Goal: Task Accomplishment & Management: Manage account settings

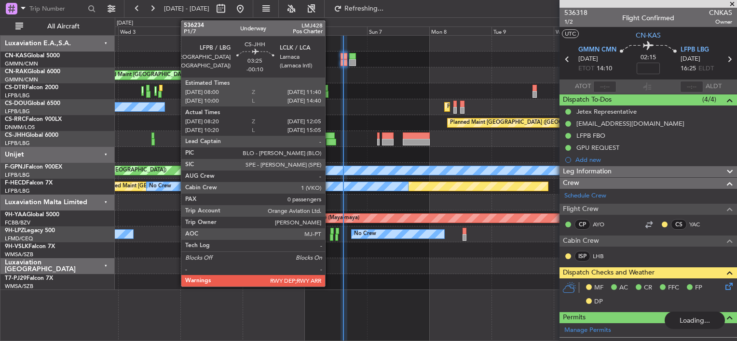
scroll to position [245, 0]
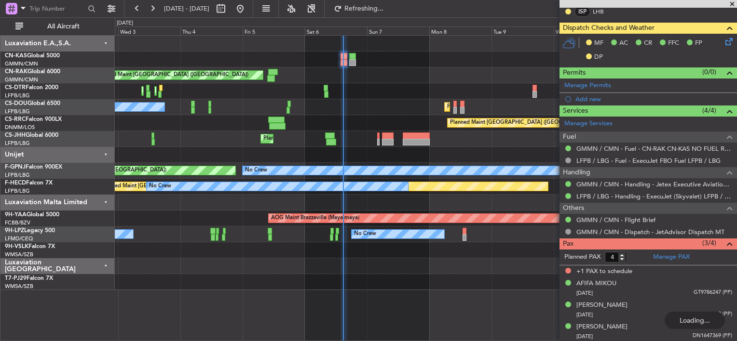
click at [334, 91] on div "Unplanned Maint [GEOGRAPHIC_DATA] ([GEOGRAPHIC_DATA]) Planned Maint [GEOGRAPHIC…" at bounding box center [426, 163] width 622 height 255
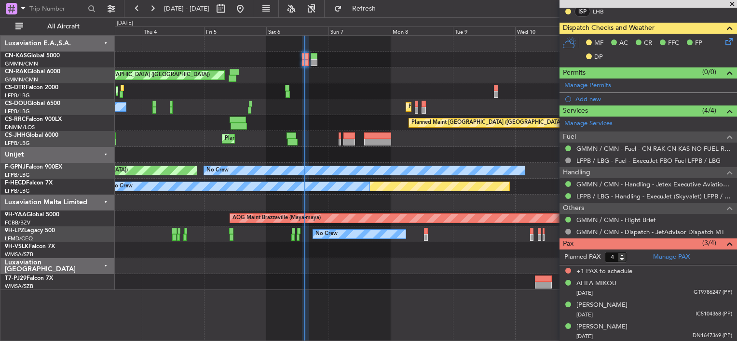
type input "14:16"
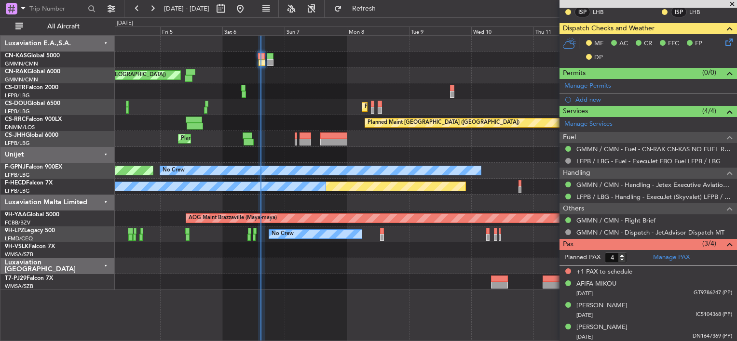
click at [301, 88] on div "Planned Maint [GEOGRAPHIC_DATA] (Ataturk) Planned Maint Sofia" at bounding box center [426, 91] width 622 height 16
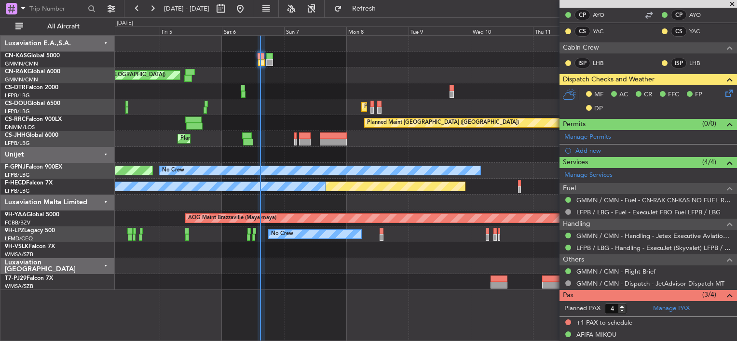
scroll to position [165, 0]
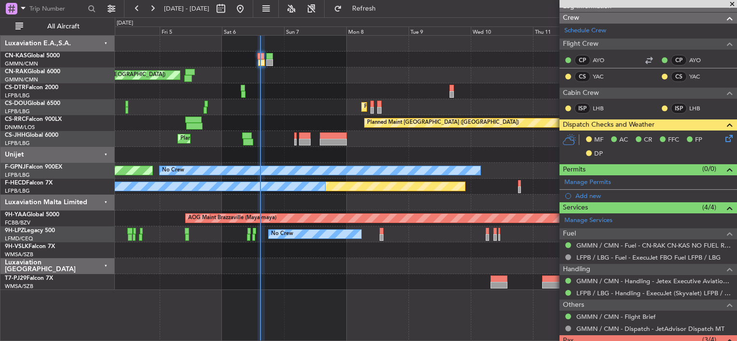
click at [723, 136] on icon at bounding box center [727, 137] width 8 height 8
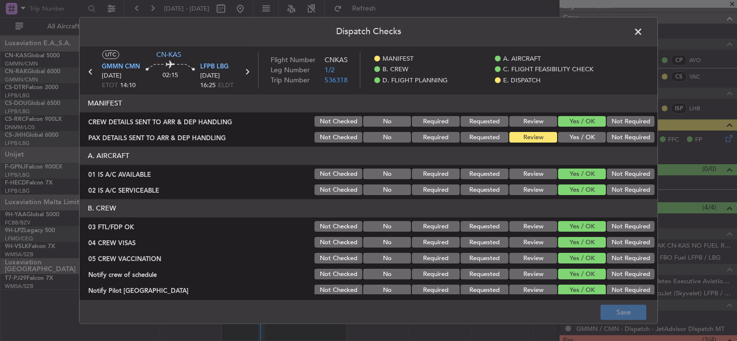
drag, startPoint x: 593, startPoint y: 125, endPoint x: 590, endPoint y: 138, distance: 13.8
click at [592, 127] on button "Yes / OK" at bounding box center [582, 122] width 48 height 11
click at [590, 138] on button "Yes / OK" at bounding box center [582, 138] width 48 height 11
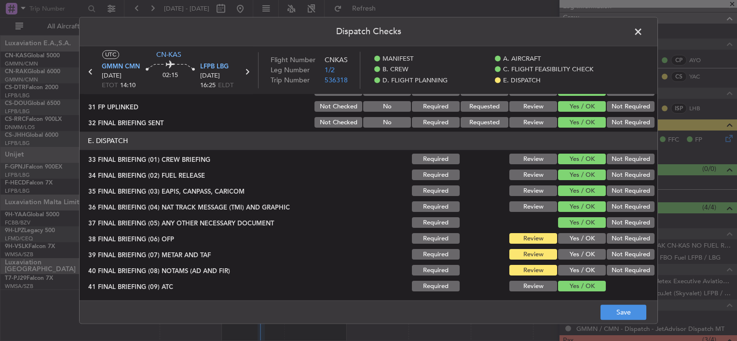
scroll to position [671, 0]
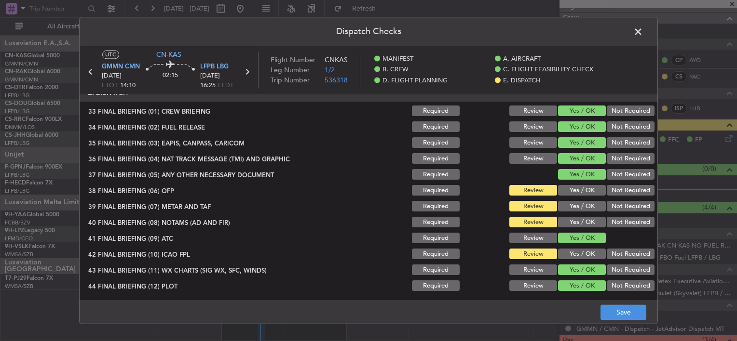
click at [562, 186] on button "Yes / OK" at bounding box center [582, 191] width 48 height 11
click at [570, 204] on button "Yes / OK" at bounding box center [582, 207] width 48 height 11
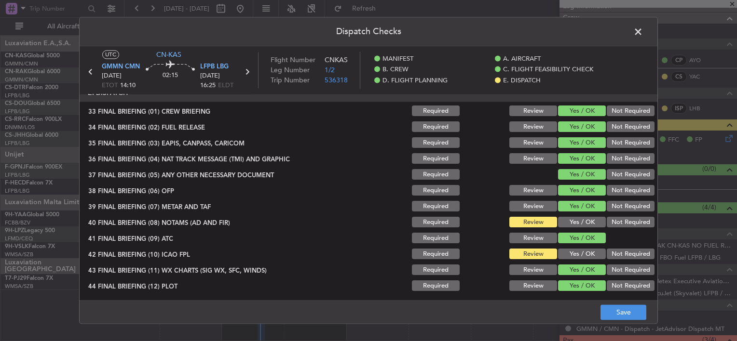
click at [572, 218] on button "Yes / OK" at bounding box center [582, 223] width 48 height 11
click at [579, 258] on button "Yes / OK" at bounding box center [582, 254] width 48 height 11
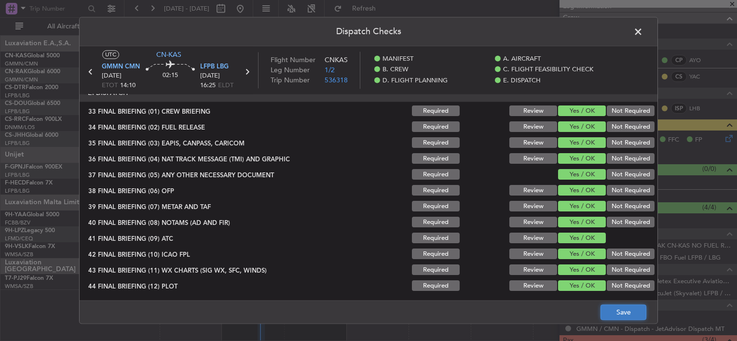
click at [612, 309] on button "Save" at bounding box center [623, 312] width 46 height 15
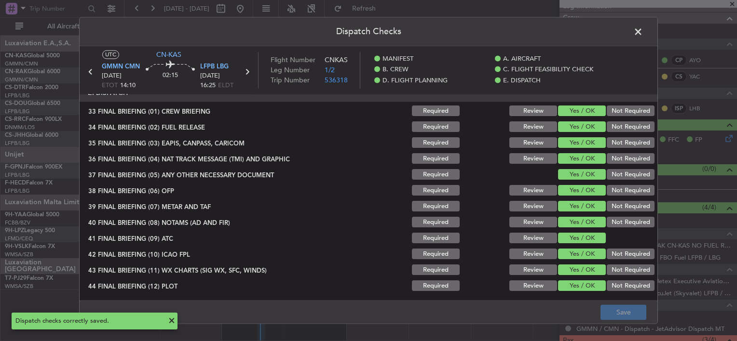
click at [643, 32] on span at bounding box center [643, 34] width 0 height 19
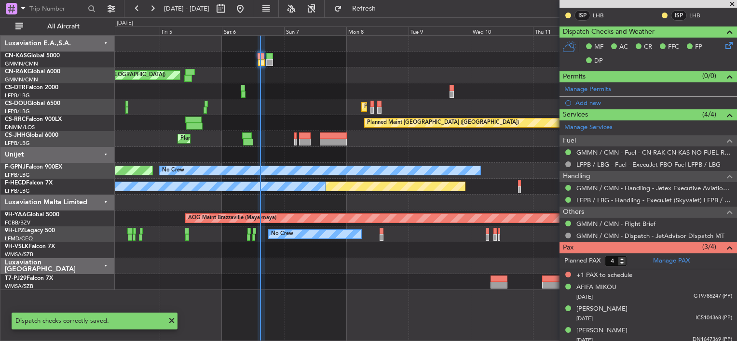
scroll to position [262, 0]
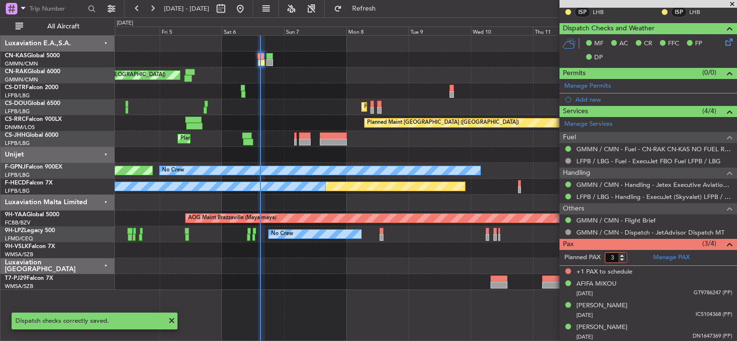
type input "3"
click at [620, 259] on input "3" at bounding box center [616, 258] width 22 height 11
click at [637, 256] on form "Planned PAX 3" at bounding box center [603, 257] width 89 height 15
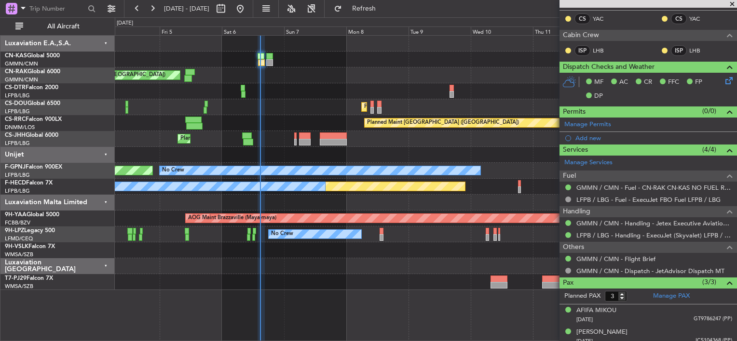
scroll to position [249, 0]
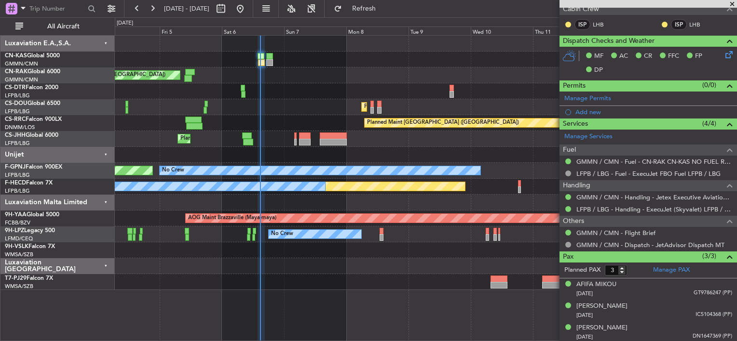
click at [461, 61] on div at bounding box center [426, 60] width 622 height 16
